Goal: Transaction & Acquisition: Purchase product/service

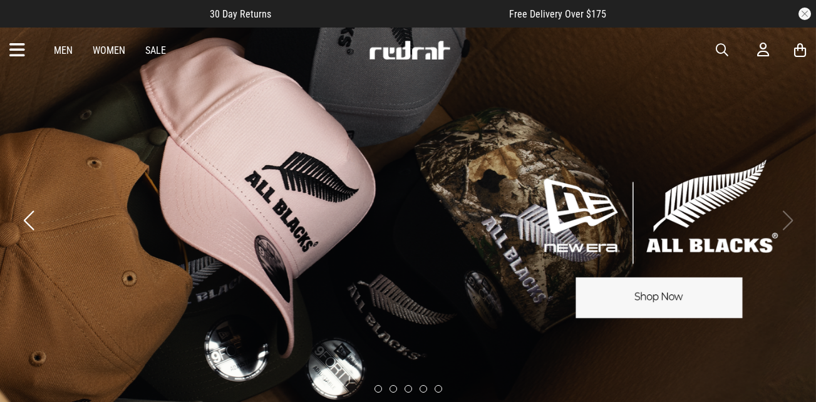
click at [19, 40] on icon at bounding box center [17, 50] width 16 height 21
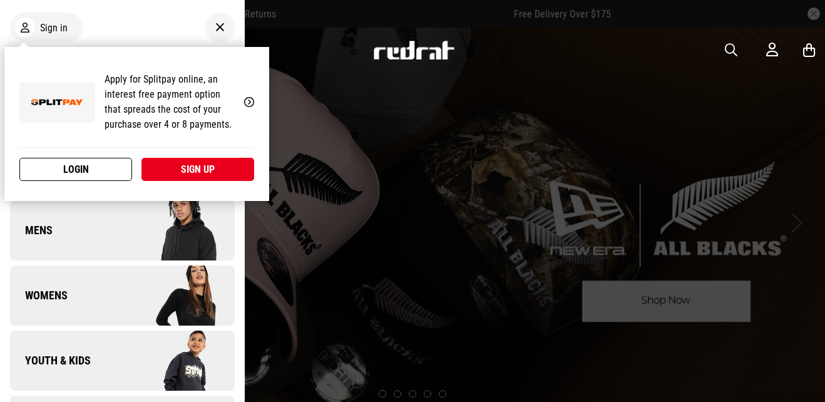
click at [75, 172] on link "Login" at bounding box center [75, 169] width 113 height 23
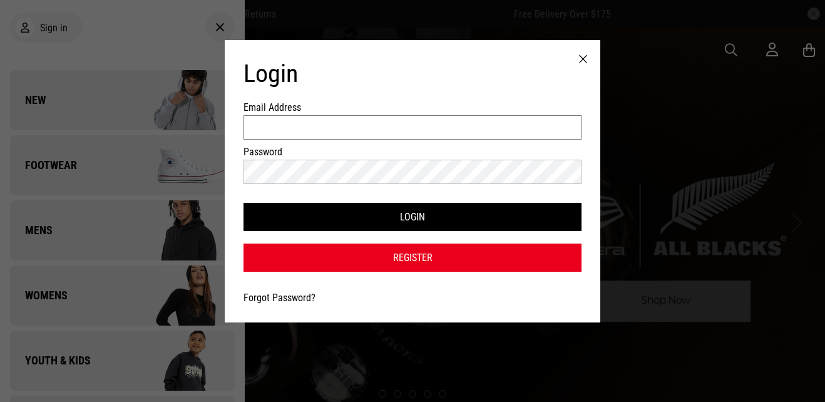
type input "**********"
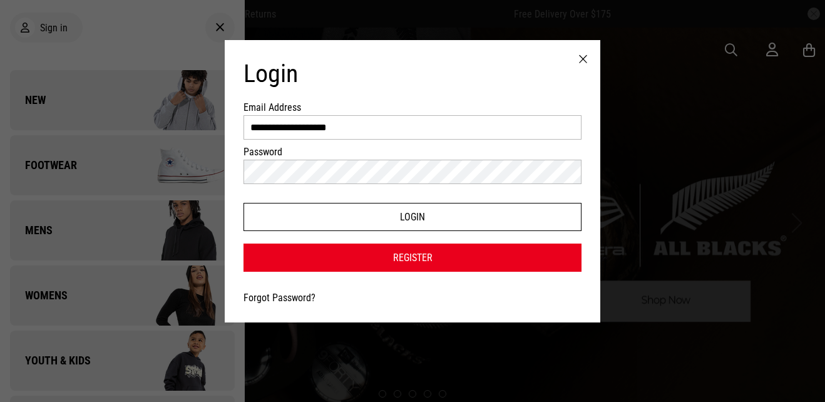
click at [282, 204] on button "Login" at bounding box center [413, 217] width 338 height 28
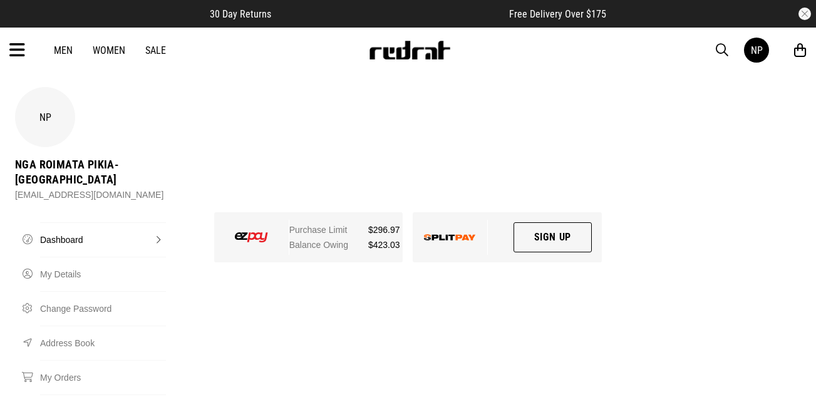
click at [106, 50] on link "Women" at bounding box center [109, 50] width 33 height 12
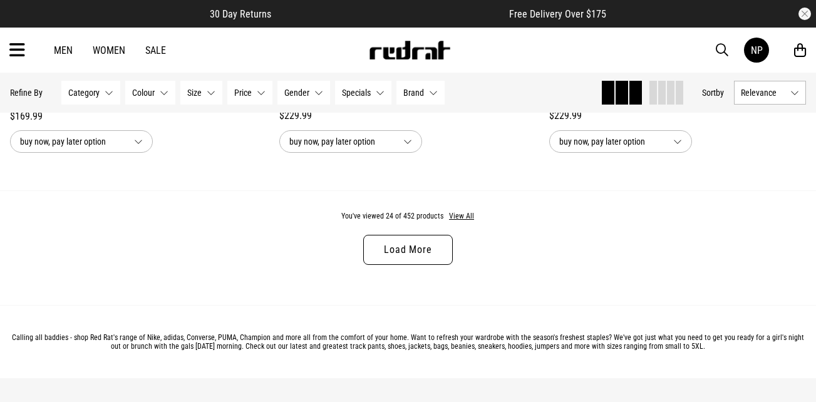
scroll to position [3673, 0]
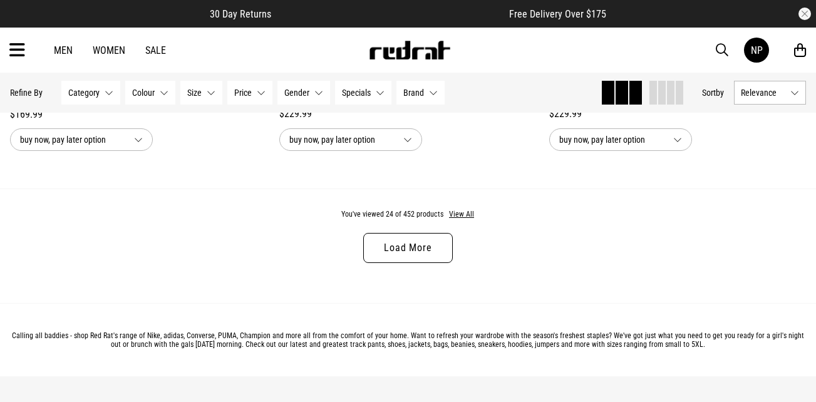
click at [397, 250] on link "Load More" at bounding box center [407, 248] width 89 height 30
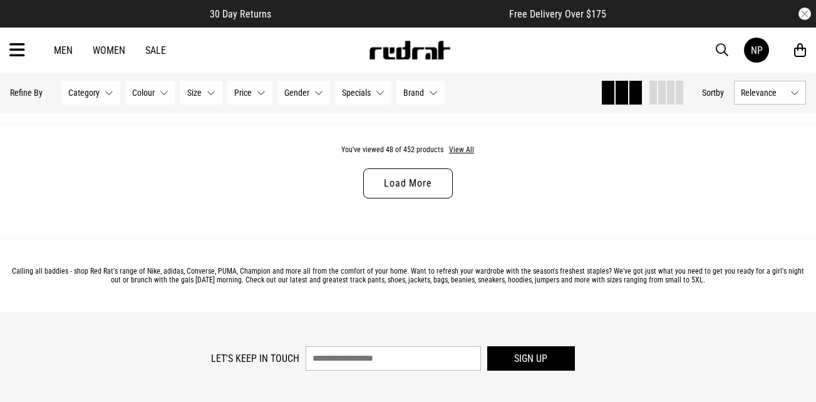
scroll to position [7369, 0]
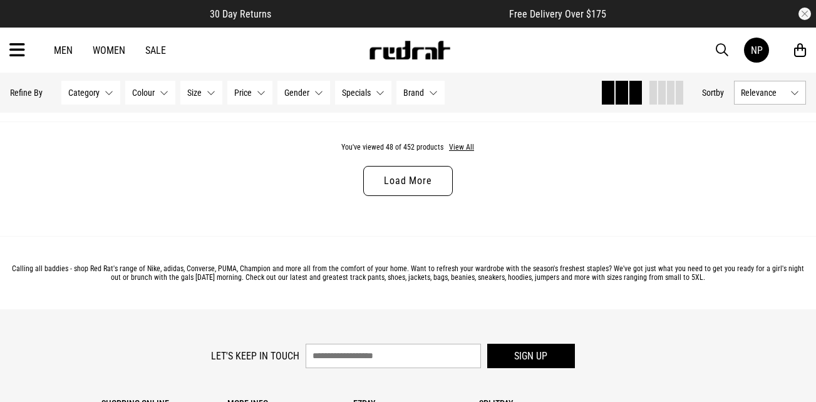
click at [405, 196] on link "Load More" at bounding box center [407, 181] width 89 height 30
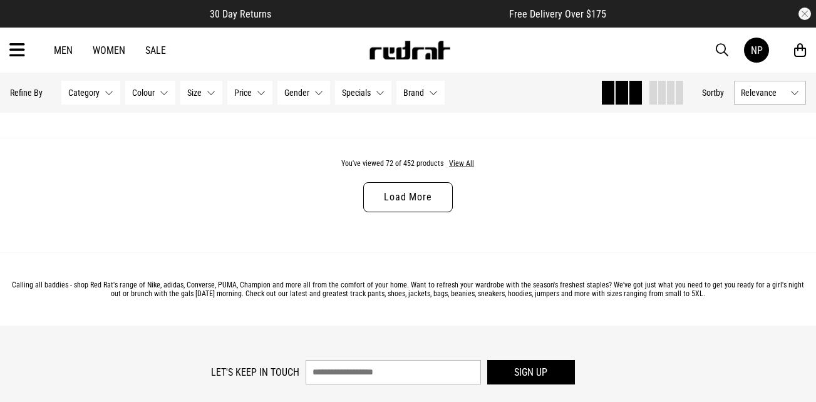
scroll to position [10982, 0]
click at [405, 206] on link "Load More" at bounding box center [407, 197] width 89 height 30
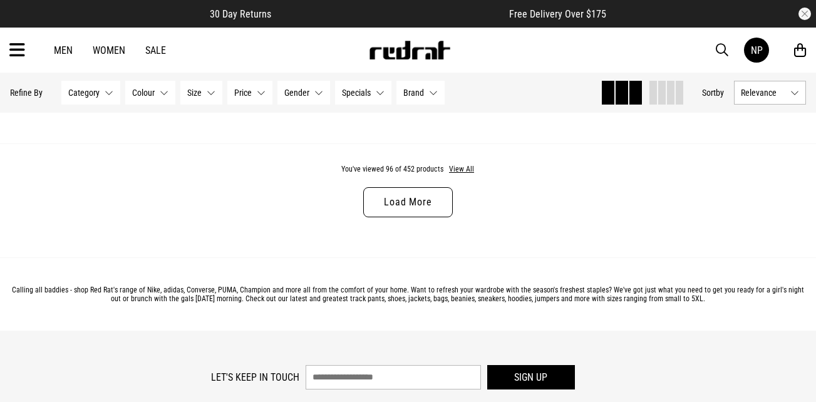
scroll to position [14634, 0]
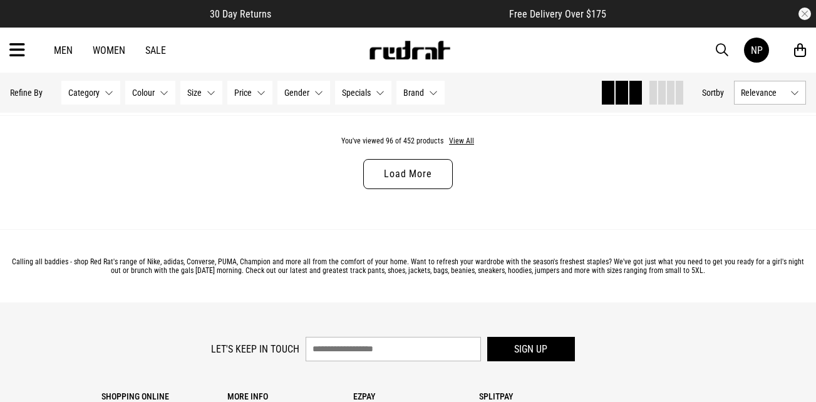
click at [402, 187] on link "Load More" at bounding box center [407, 174] width 89 height 30
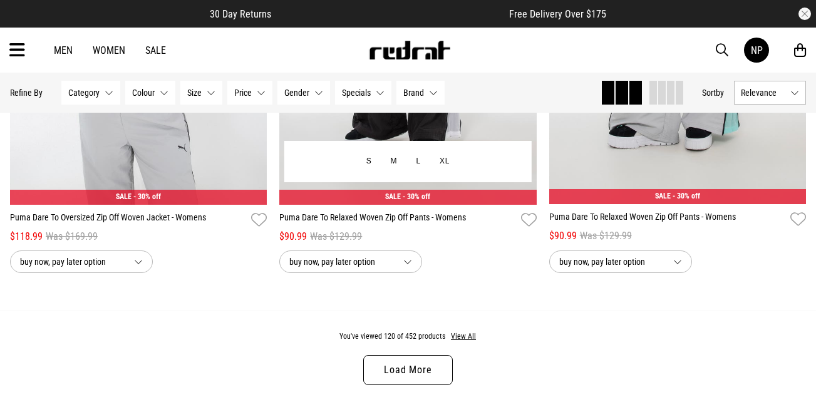
scroll to position [18070, 0]
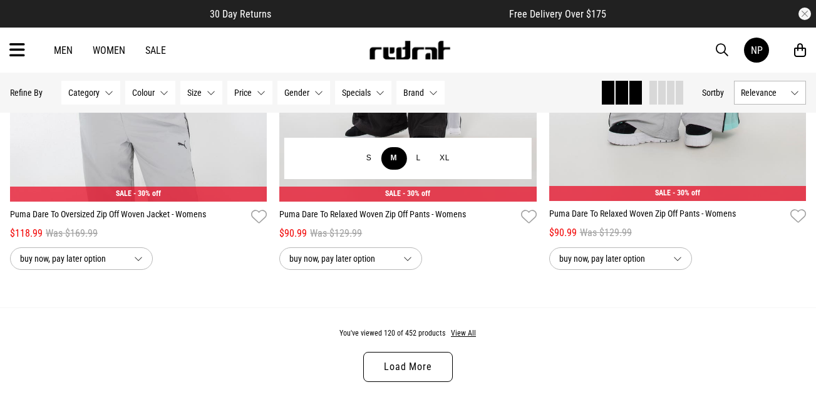
click at [394, 170] on button "M" at bounding box center [394, 158] width 26 height 23
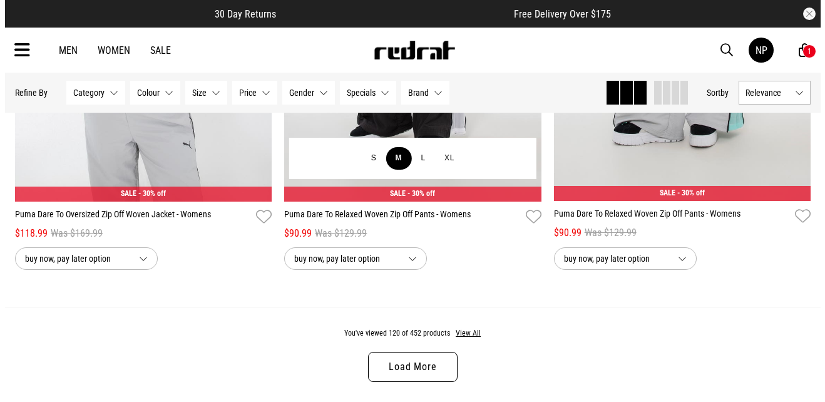
scroll to position [18214, 0]
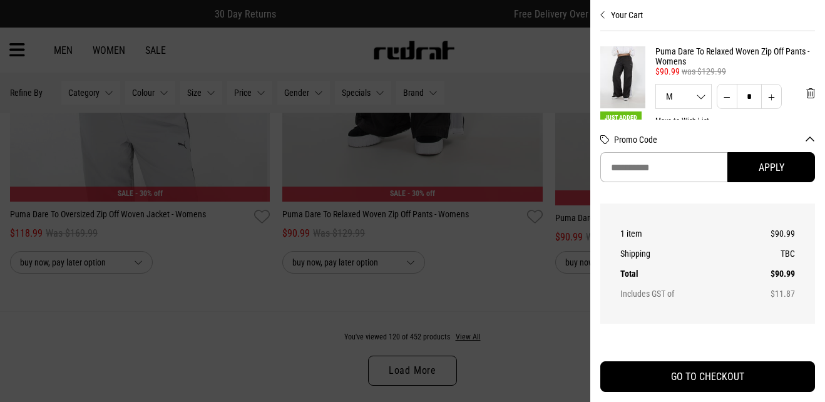
click at [508, 320] on div at bounding box center [412, 201] width 825 height 402
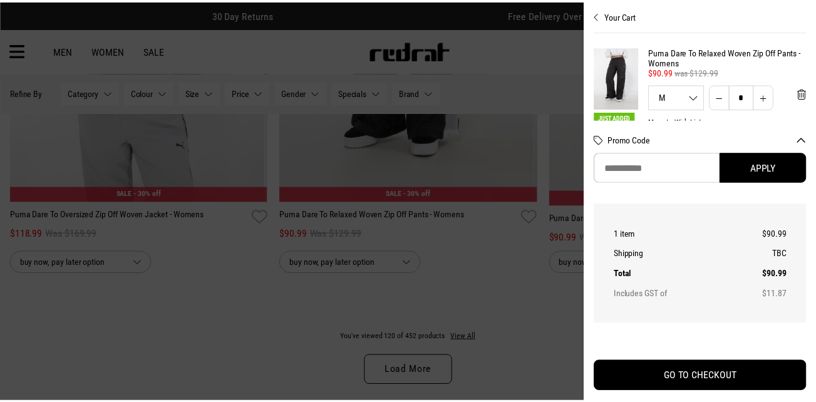
scroll to position [18070, 0]
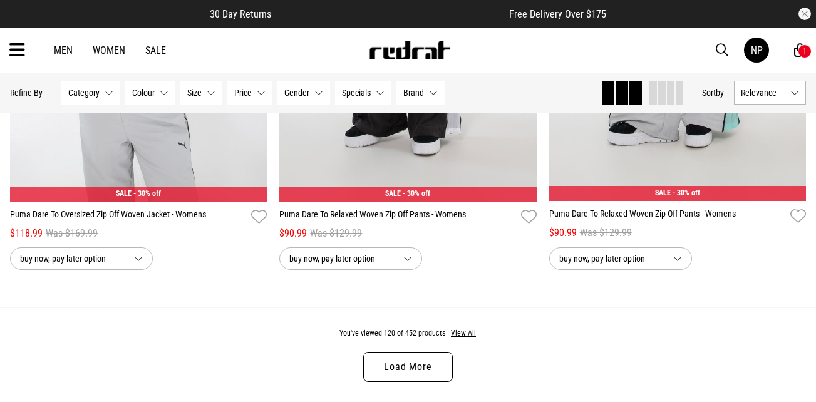
click at [408, 382] on link "Load More" at bounding box center [407, 367] width 89 height 30
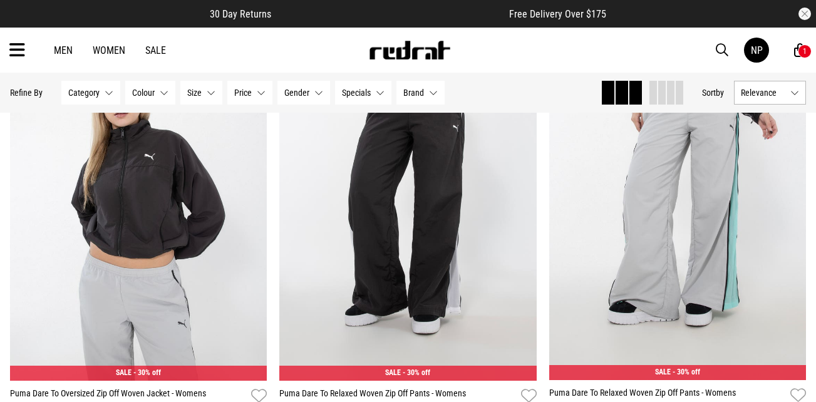
scroll to position [17898, 0]
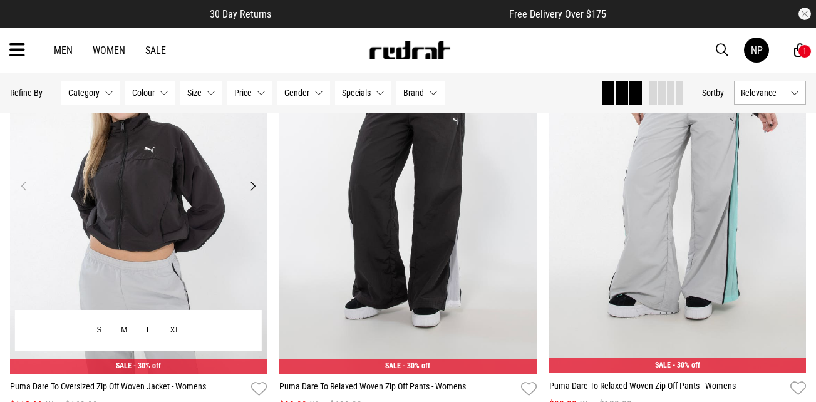
click at [252, 193] on button "Next" at bounding box center [253, 185] width 16 height 15
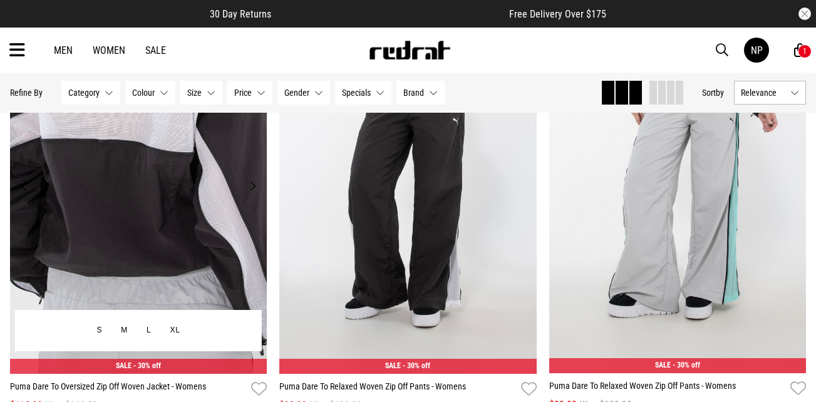
click at [254, 193] on button "Next" at bounding box center [253, 185] width 16 height 15
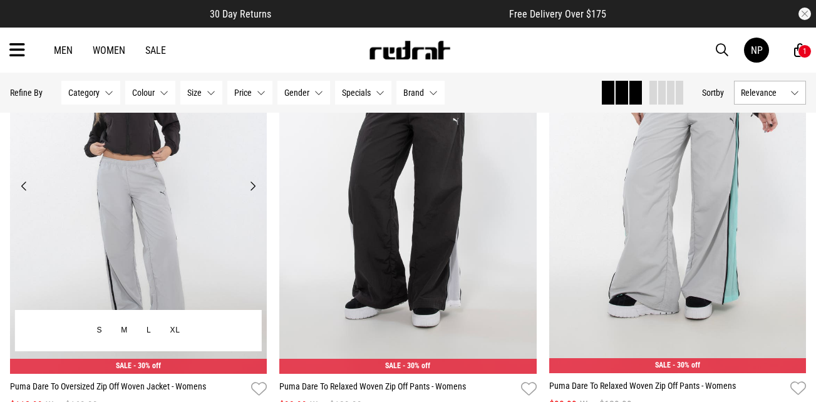
click at [254, 193] on button "Next" at bounding box center [253, 185] width 16 height 15
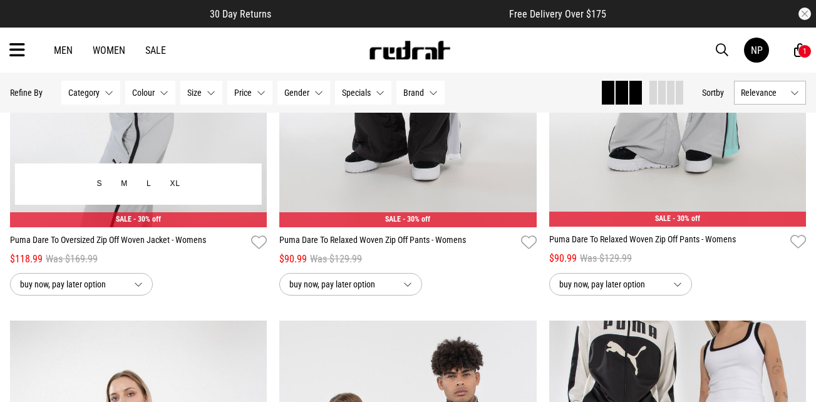
scroll to position [18045, 0]
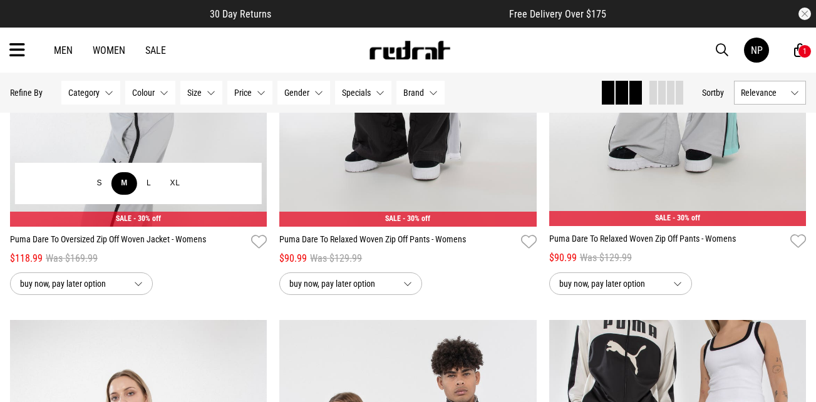
click at [119, 195] on button "M" at bounding box center [124, 183] width 26 height 23
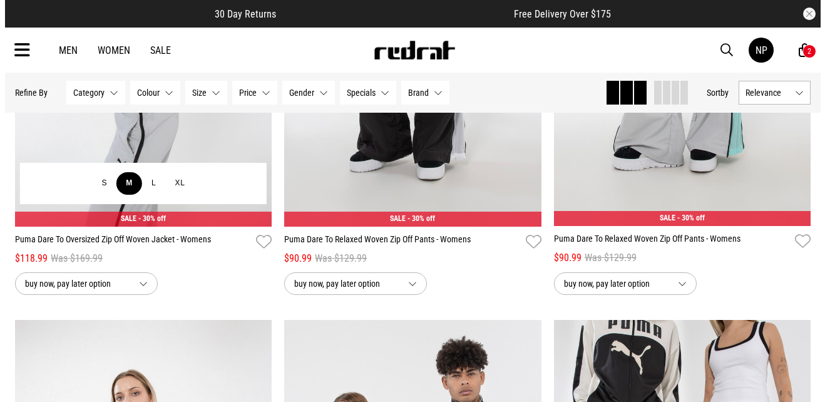
scroll to position [18189, 0]
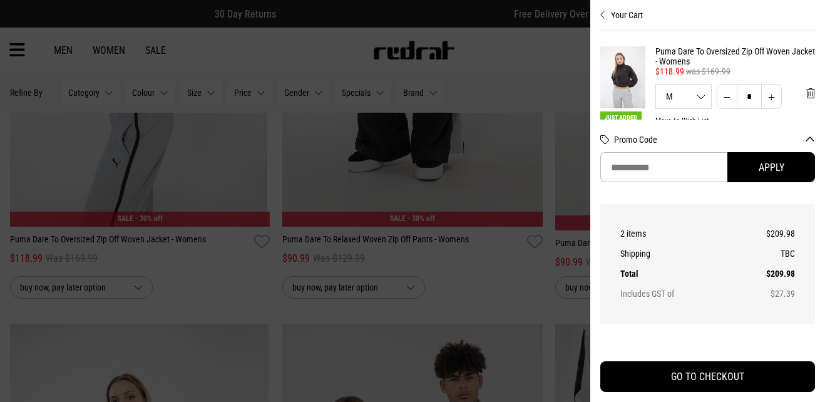
click at [601, 15] on icon "Close cart preview" at bounding box center [604, 15] width 6 height 10
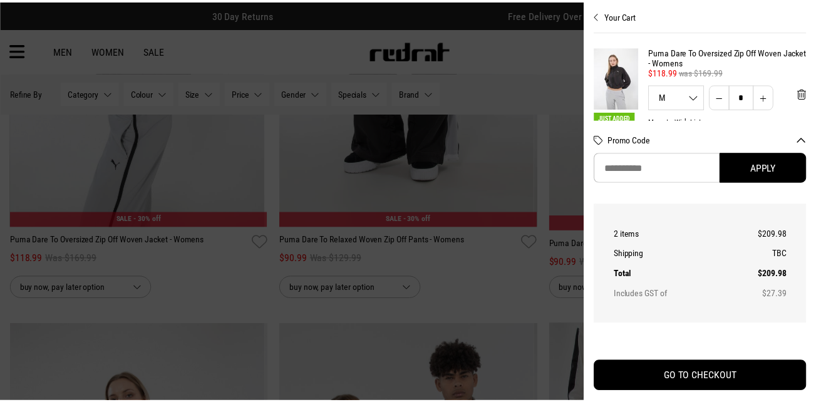
scroll to position [18045, 0]
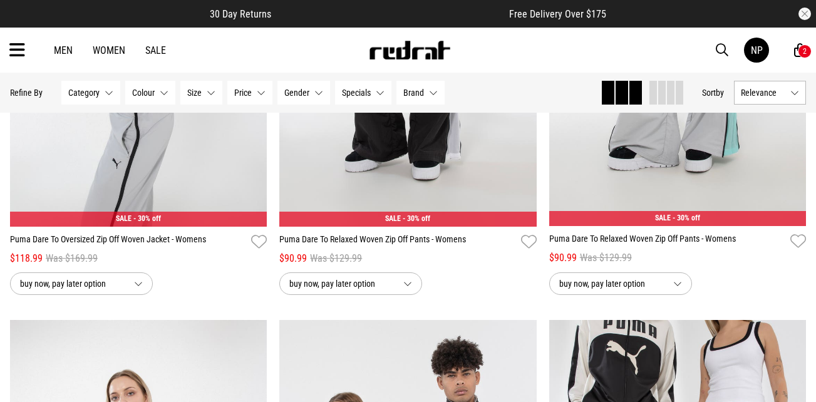
click at [105, 44] on link "Women" at bounding box center [109, 50] width 33 height 12
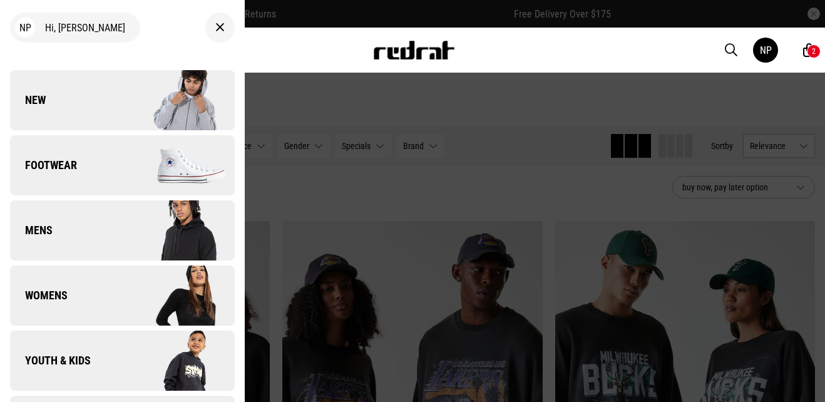
click at [78, 157] on link "Footwear" at bounding box center [122, 165] width 225 height 60
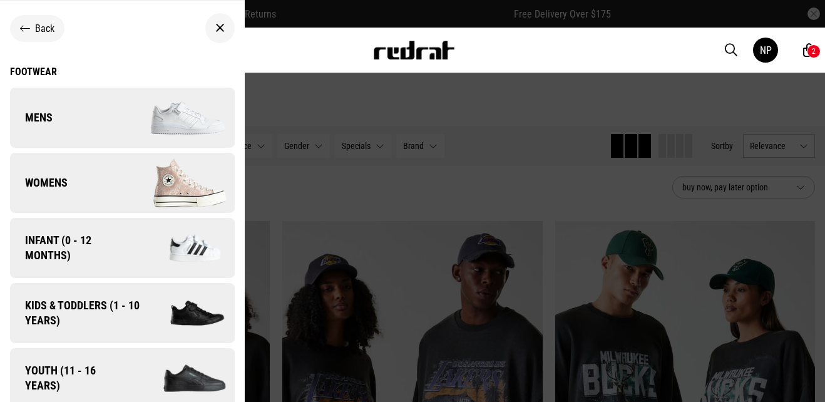
click at [101, 188] on link "Womens" at bounding box center [122, 183] width 225 height 60
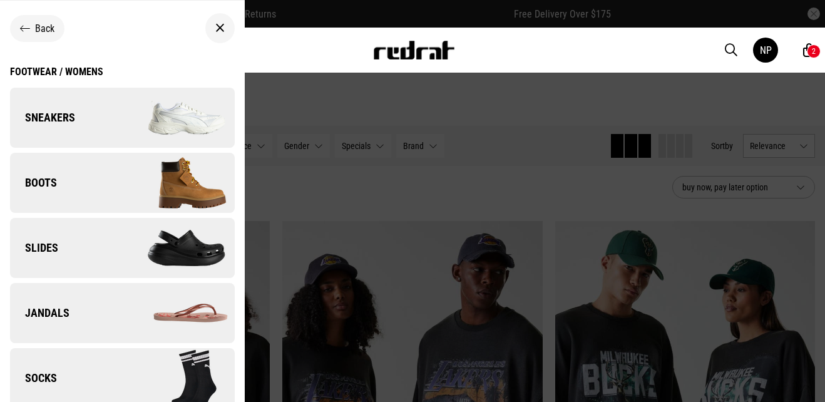
click at [103, 229] on link "Slides" at bounding box center [122, 248] width 225 height 60
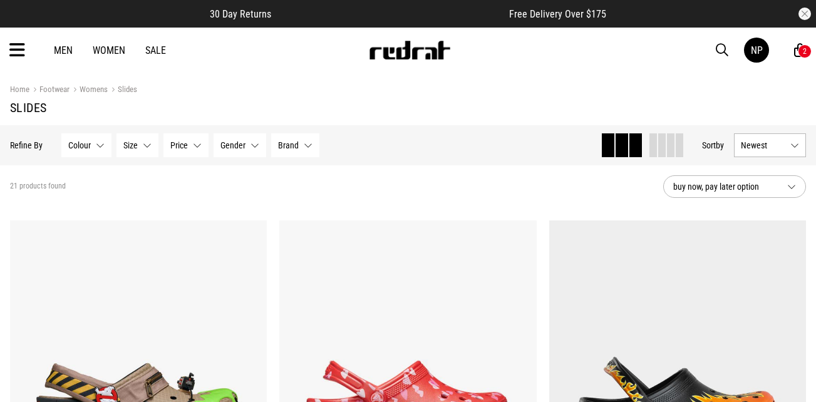
click at [18, 41] on icon at bounding box center [17, 50] width 16 height 21
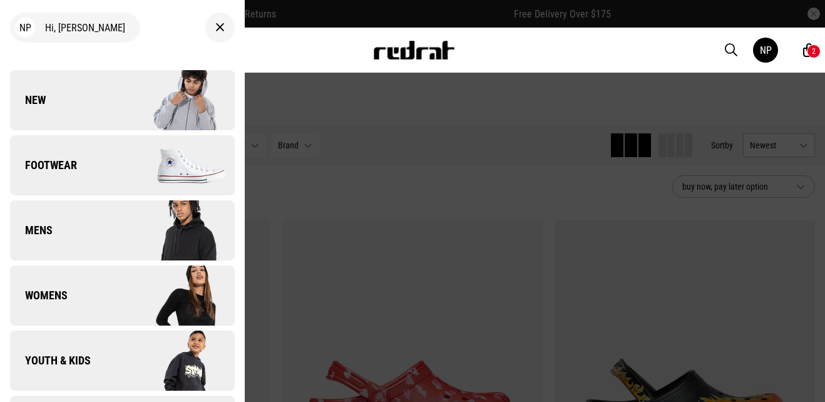
click at [142, 174] on img at bounding box center [178, 165] width 112 height 63
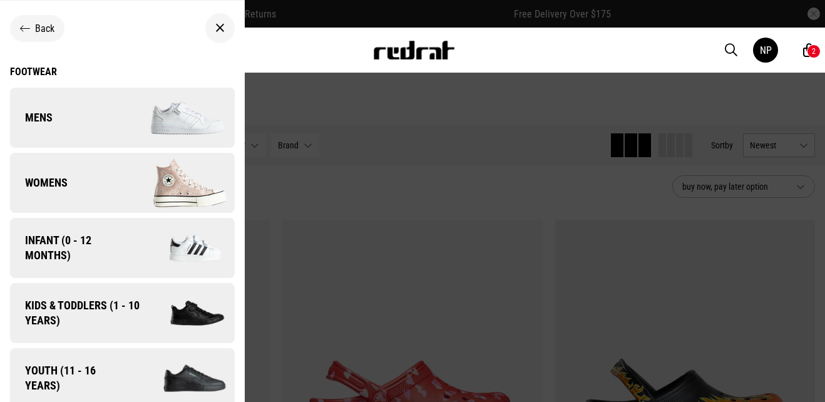
click at [142, 174] on img at bounding box center [178, 183] width 112 height 63
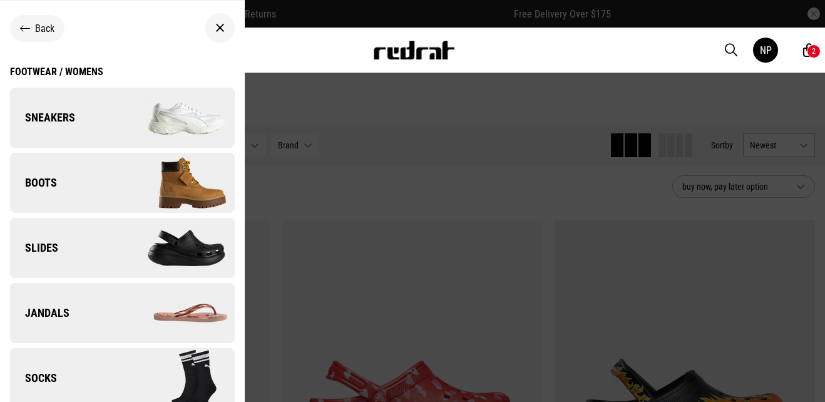
click at [107, 324] on link "Jandals" at bounding box center [122, 313] width 225 height 60
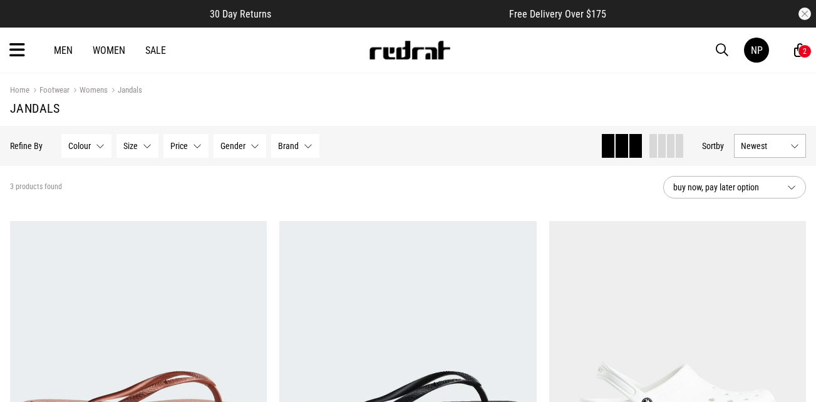
click at [14, 43] on icon at bounding box center [17, 50] width 16 height 21
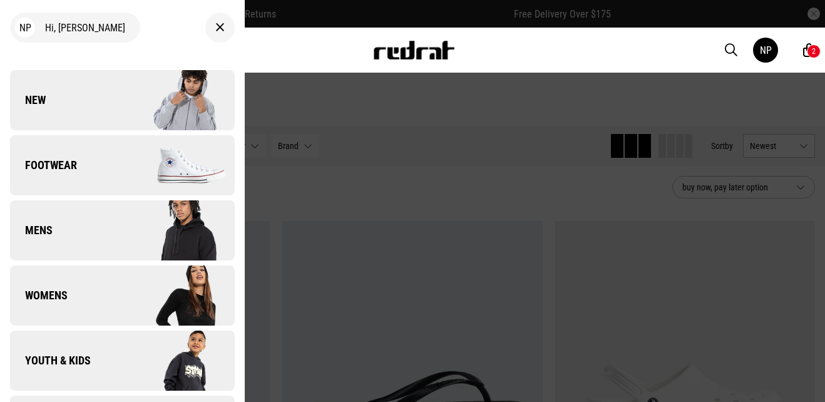
click at [96, 172] on link "Footwear" at bounding box center [122, 165] width 225 height 60
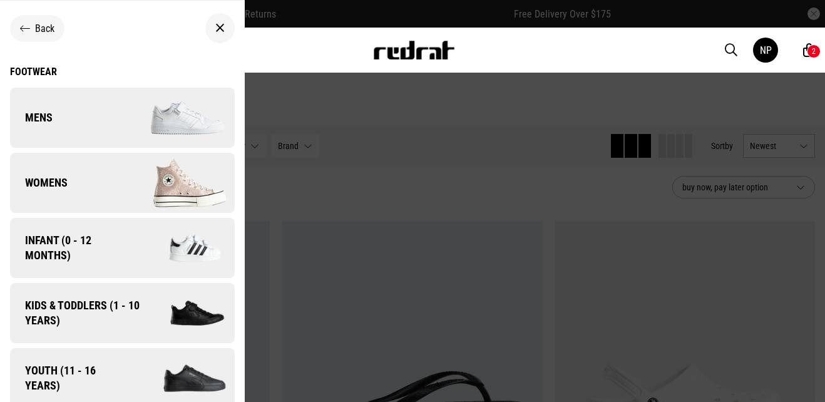
click at [135, 109] on img at bounding box center [178, 117] width 112 height 63
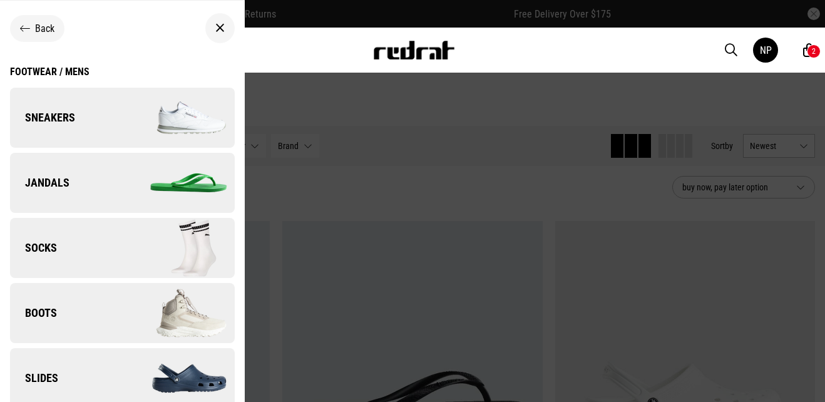
click at [29, 26] on icon at bounding box center [25, 29] width 10 height 12
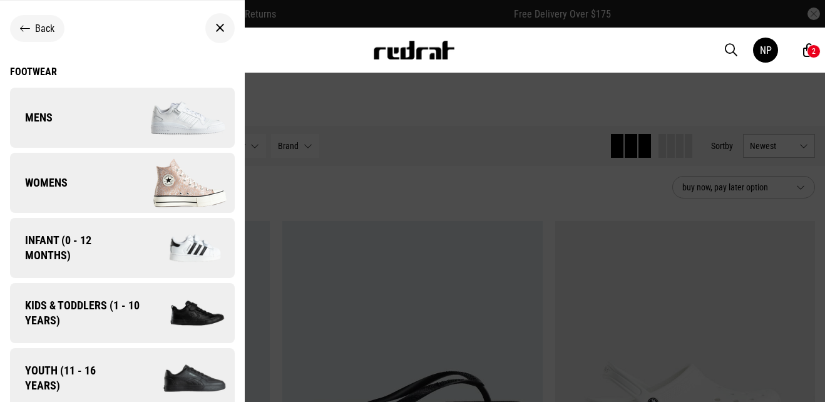
click at [101, 381] on span "Youth (11 - 16 years)" at bounding box center [69, 378] width 118 height 30
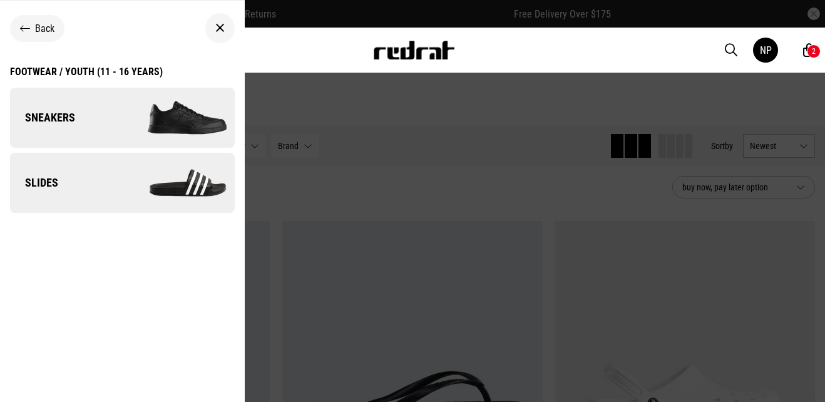
click at [126, 192] on img at bounding box center [178, 183] width 112 height 63
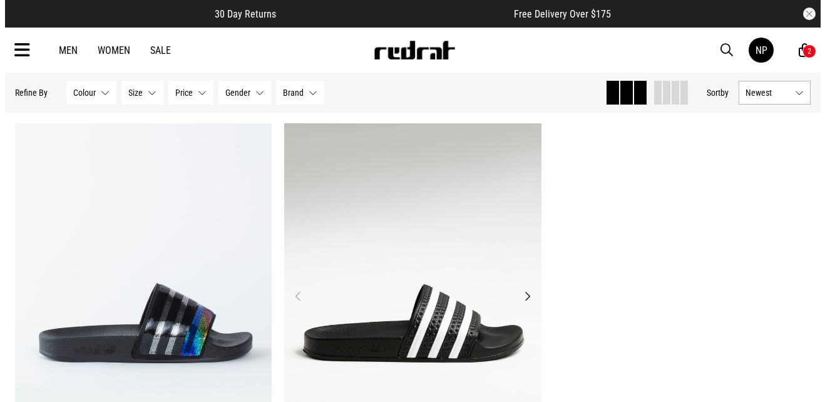
scroll to position [91, 0]
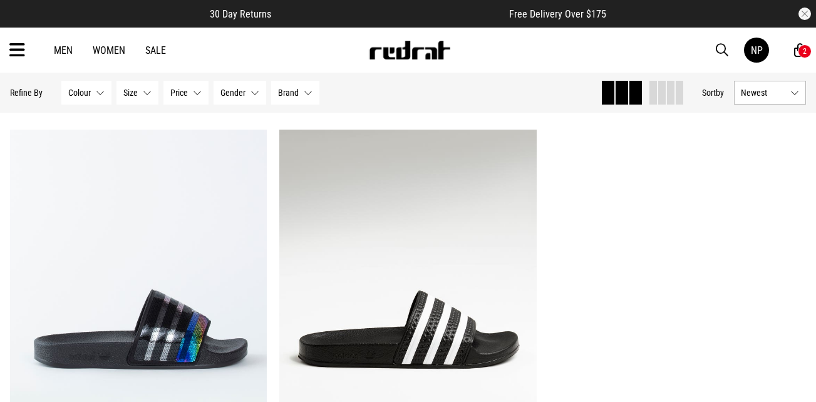
click at [18, 51] on icon at bounding box center [17, 50] width 16 height 21
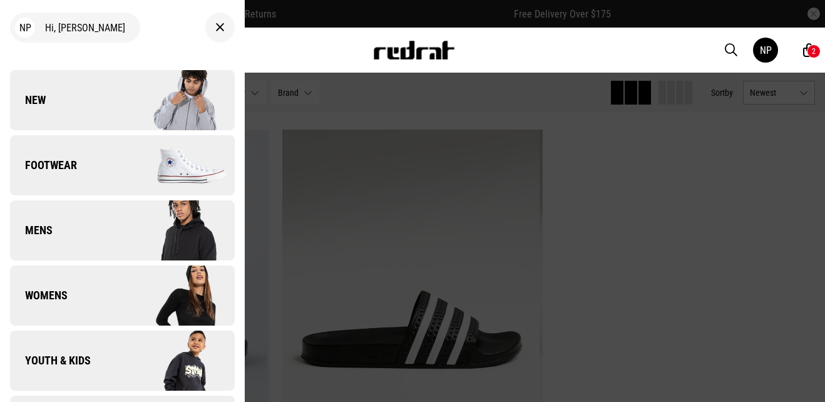
click at [78, 178] on link "Footwear" at bounding box center [122, 165] width 225 height 60
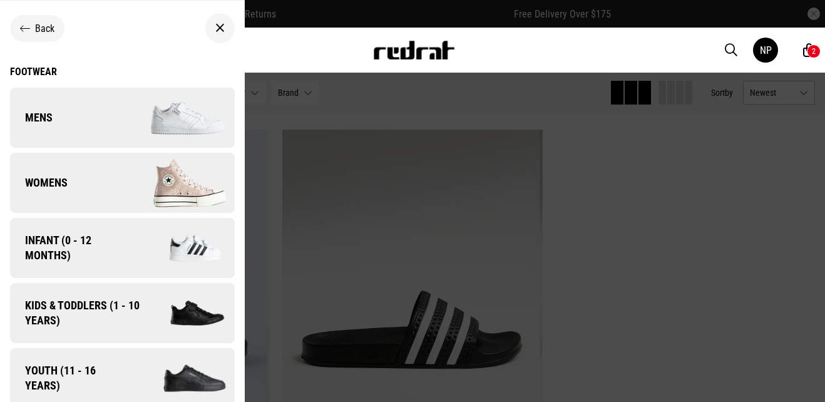
click at [99, 108] on link "Mens" at bounding box center [122, 118] width 225 height 60
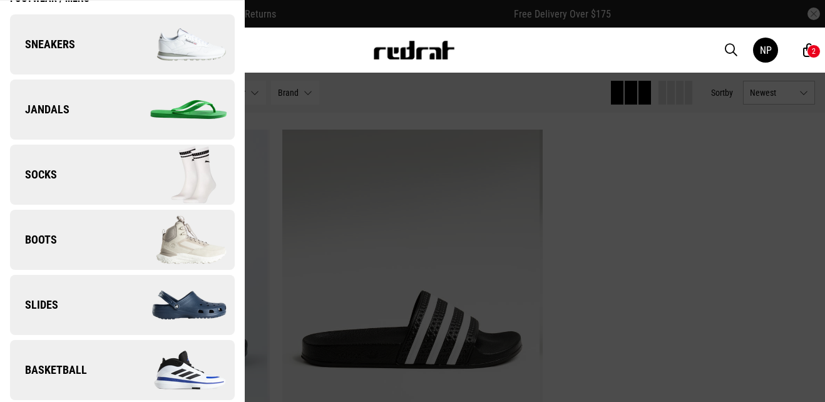
scroll to position [86, 0]
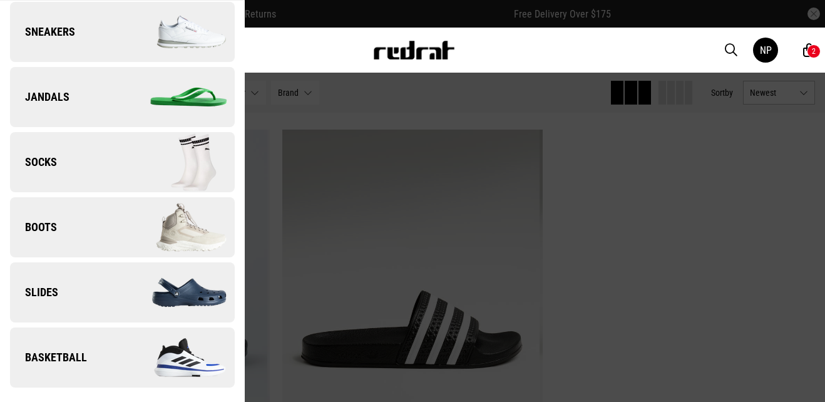
click at [92, 303] on link "Slides" at bounding box center [122, 292] width 225 height 60
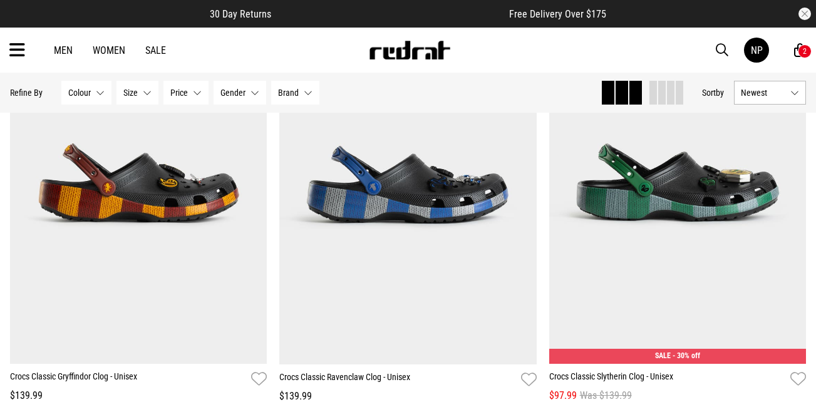
scroll to position [679, 0]
